Goal: Navigation & Orientation: Go to known website

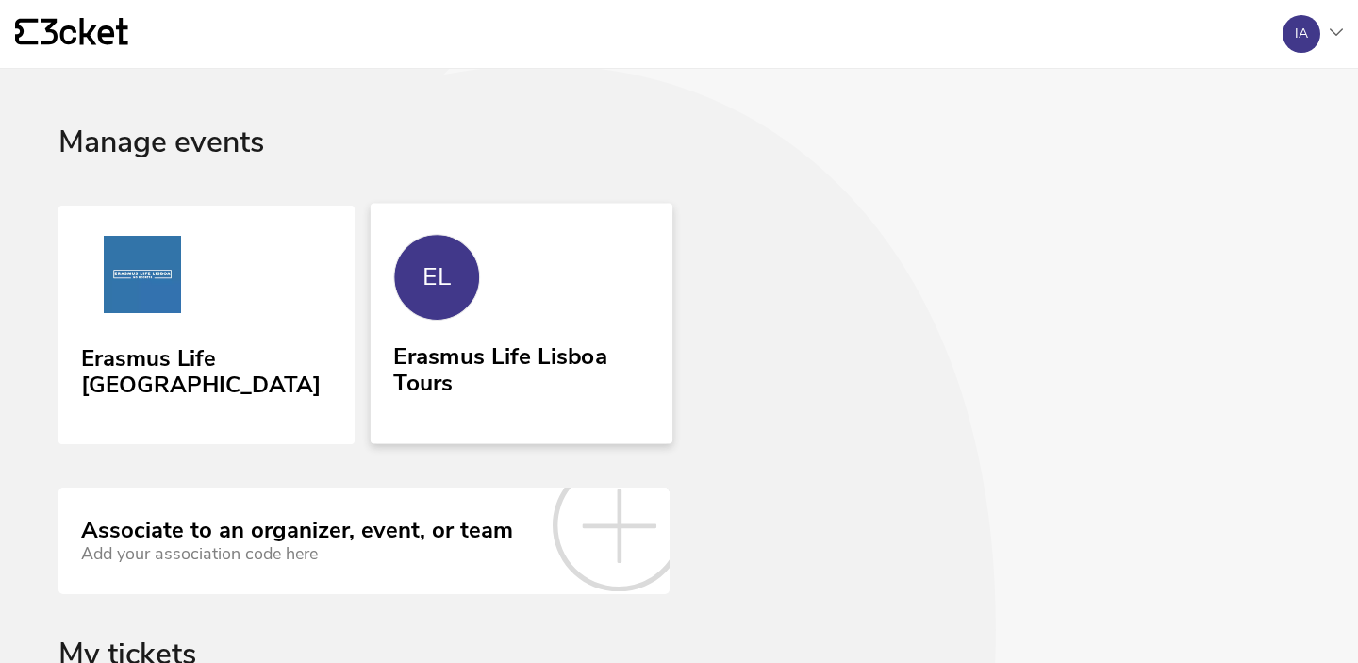
drag, startPoint x: 0, startPoint y: 0, endPoint x: 431, endPoint y: 291, distance: 520.3
click at [431, 291] on div "EL" at bounding box center [437, 277] width 28 height 28
